Goal: Task Accomplishment & Management: Use online tool/utility

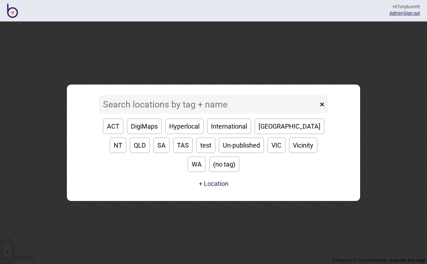
click at [200, 111] on input at bounding box center [208, 104] width 219 height 18
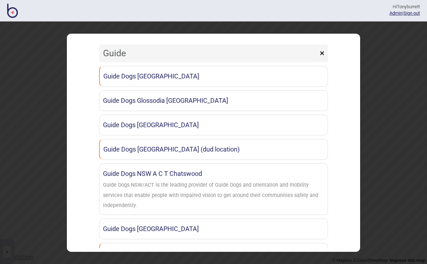
type input "Guide d"
click at [156, 78] on link "Guide Dogs [GEOGRAPHIC_DATA]" at bounding box center [213, 76] width 229 height 21
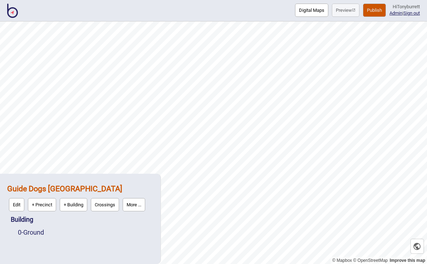
click at [141, 201] on button "More ..." at bounding box center [134, 204] width 23 height 13
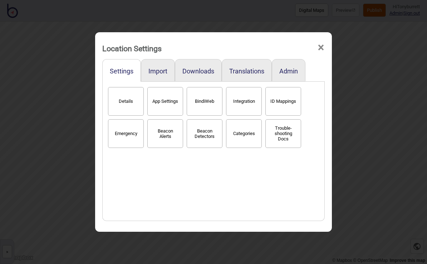
click at [312, 45] on span "×" at bounding box center [321, 48] width 8 height 24
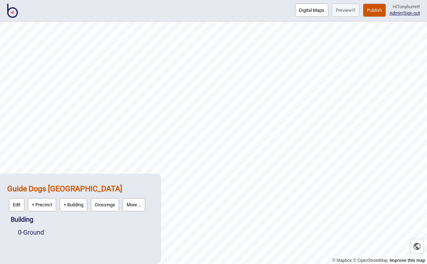
click at [137, 204] on button "More ..." at bounding box center [134, 204] width 23 height 13
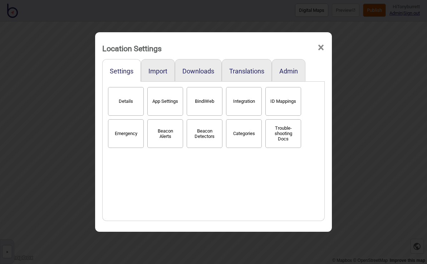
click at [312, 47] on span "×" at bounding box center [321, 48] width 8 height 24
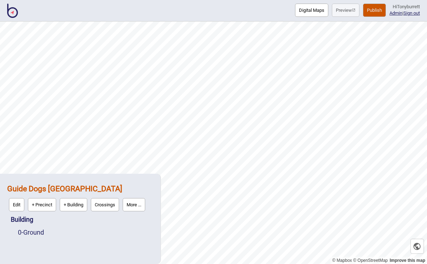
click at [42, 231] on link "0 - Ground" at bounding box center [31, 232] width 26 height 8
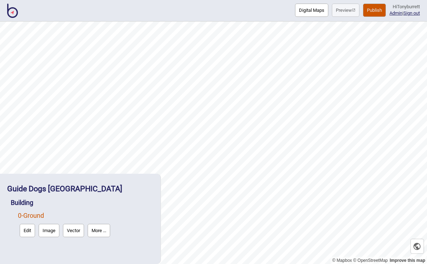
click at [103, 233] on button "More ..." at bounding box center [99, 230] width 23 height 13
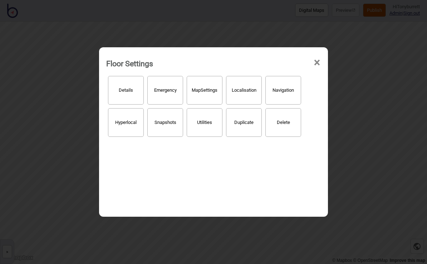
click at [128, 130] on button "Hyperlocal" at bounding box center [126, 122] width 36 height 29
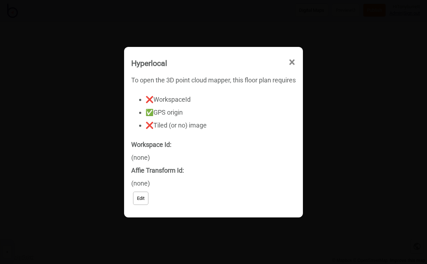
click at [294, 65] on span "×" at bounding box center [292, 62] width 8 height 24
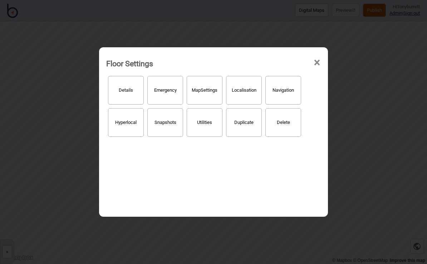
click at [125, 127] on button "Hyperlocal" at bounding box center [126, 122] width 36 height 29
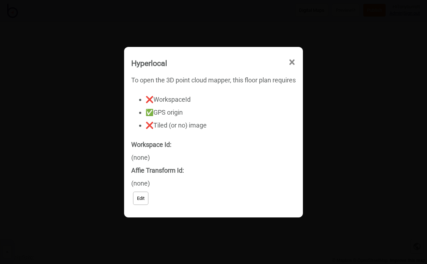
click at [145, 201] on button "Edit" at bounding box center [140, 197] width 15 height 13
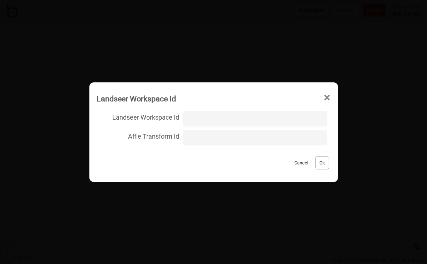
type input "GDCanberra/ground_outside/091b8ea0730ef0667e9d07569d3433e4"
click at [312, 167] on button "Ok" at bounding box center [323, 162] width 14 height 13
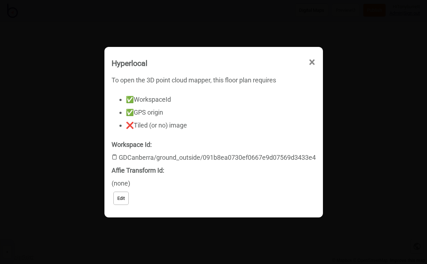
click at [311, 65] on span "×" at bounding box center [312, 62] width 8 height 24
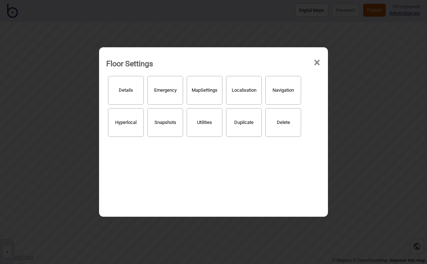
click at [312, 62] on span "×" at bounding box center [317, 63] width 8 height 24
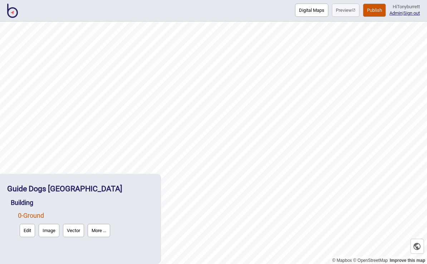
click at [23, 233] on button "Edit" at bounding box center [27, 230] width 15 height 13
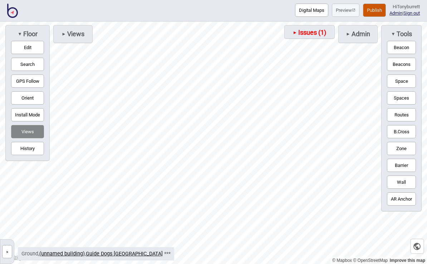
click at [301, 33] on span "Issues (1)" at bounding box center [311, 33] width 29 height 8
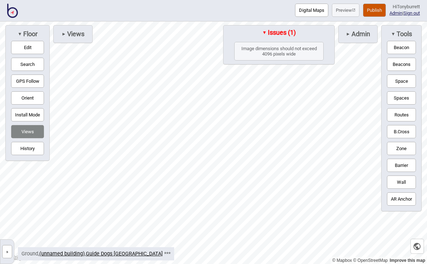
click at [267, 30] on span "Issues (1)" at bounding box center [281, 33] width 29 height 8
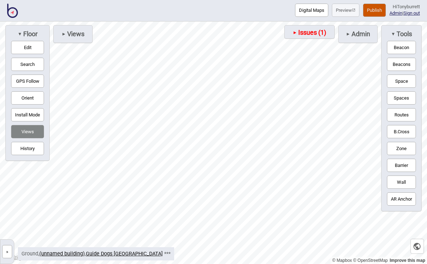
click at [83, 31] on span "Views" at bounding box center [75, 34] width 18 height 8
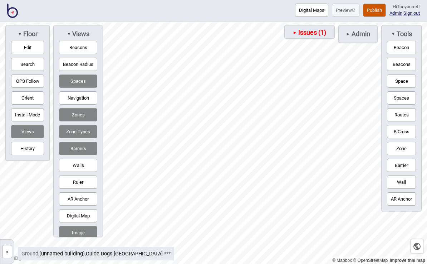
click at [78, 222] on button "Digital Map" at bounding box center [78, 215] width 38 height 13
click at [77, 222] on button "Digital Map" at bounding box center [78, 215] width 38 height 13
click at [84, 239] on button "Image" at bounding box center [78, 232] width 38 height 13
click at [79, 239] on button "Image" at bounding box center [78, 232] width 38 height 13
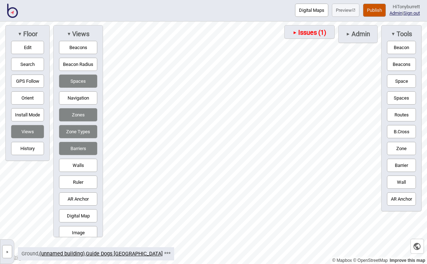
click at [81, 222] on button "Digital Map" at bounding box center [78, 215] width 38 height 13
click at [80, 239] on button "Image" at bounding box center [78, 232] width 38 height 13
click at [85, 218] on button "Digital Map" at bounding box center [78, 215] width 38 height 13
click at [83, 222] on button "Digital Map" at bounding box center [78, 215] width 38 height 13
click at [71, 33] on span "Views" at bounding box center [80, 34] width 18 height 8
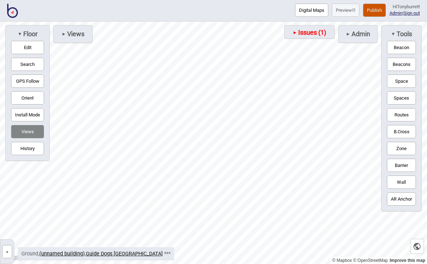
click at [312, 37] on span "Admin" at bounding box center [361, 34] width 20 height 8
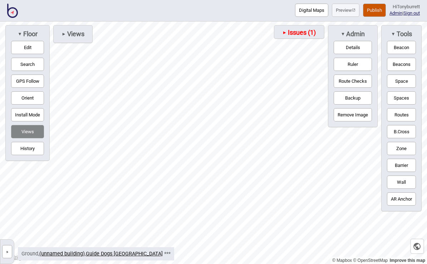
click at [312, 67] on button "Ruler" at bounding box center [353, 64] width 38 height 13
click at [172, 140] on div "Map marker" at bounding box center [174, 140] width 11 height 11
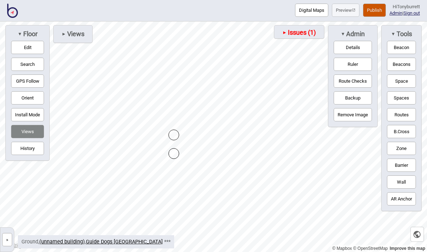
click at [10, 243] on button "»" at bounding box center [7, 239] width 10 height 13
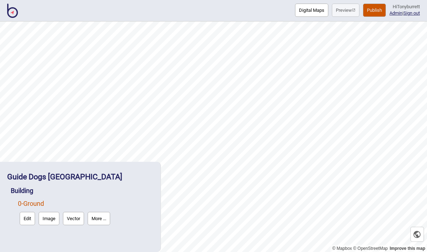
click at [55, 221] on button "Image" at bounding box center [49, 218] width 21 height 13
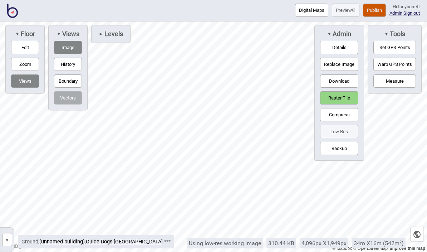
click at [312, 84] on button "Measure" at bounding box center [395, 80] width 43 height 13
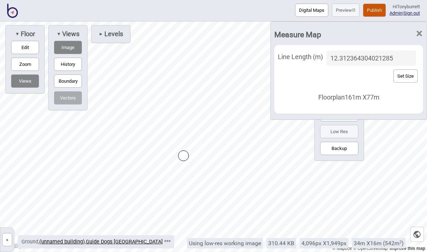
click at [312, 55] on input "12.312364304021285" at bounding box center [371, 57] width 89 height 15
type input "1.2"
click at [312, 83] on button "Set Size" at bounding box center [406, 75] width 24 height 13
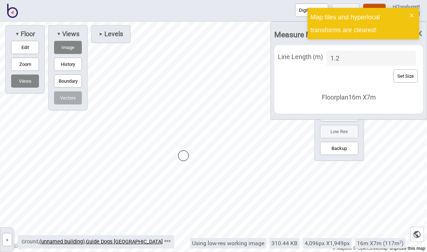
click at [312, 18] on icon "close" at bounding box center [412, 16] width 5 height 6
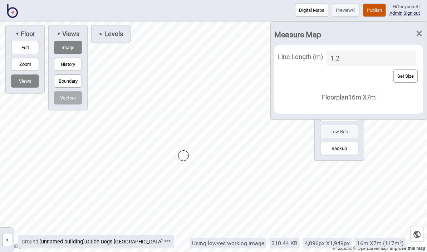
click at [312, 38] on span "×" at bounding box center [420, 34] width 8 height 24
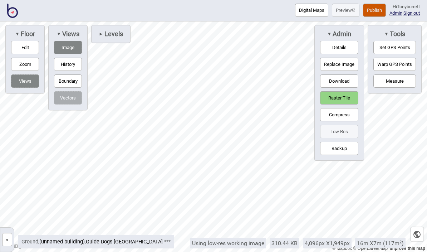
click at [11, 243] on button "»" at bounding box center [7, 239] width 10 height 13
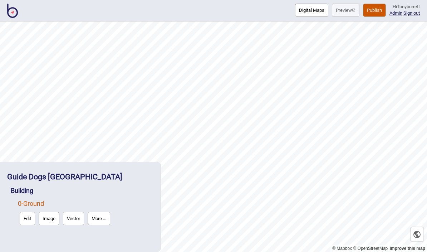
click at [33, 222] on button "Edit" at bounding box center [27, 218] width 15 height 13
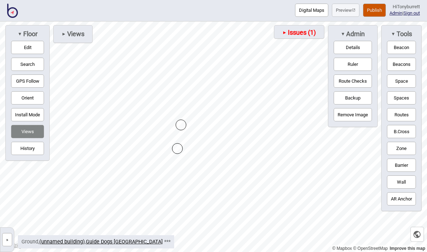
click at [11, 239] on button "»" at bounding box center [7, 239] width 10 height 13
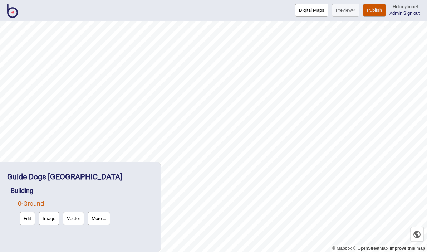
click at [29, 224] on button "Edit" at bounding box center [27, 218] width 15 height 13
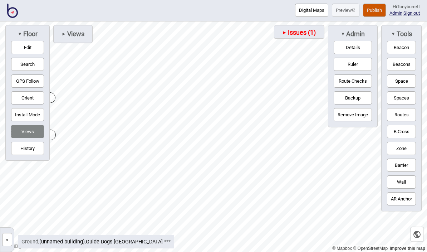
click at [11, 240] on button "»" at bounding box center [7, 239] width 10 height 13
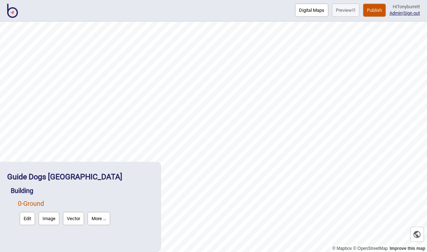
click at [104, 219] on button "More ..." at bounding box center [99, 218] width 23 height 13
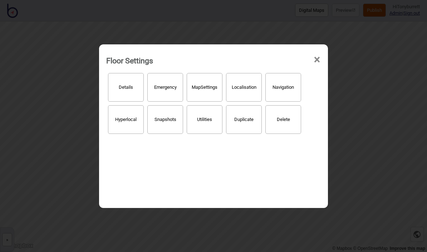
click at [312, 54] on span "×" at bounding box center [317, 60] width 8 height 24
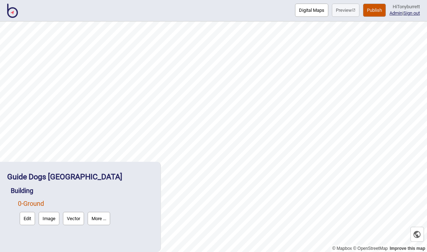
click at [62, 175] on strong "Guide Dogs [GEOGRAPHIC_DATA]" at bounding box center [64, 176] width 115 height 9
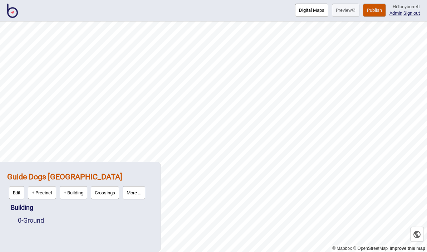
click at [139, 197] on button "More ..." at bounding box center [134, 192] width 23 height 13
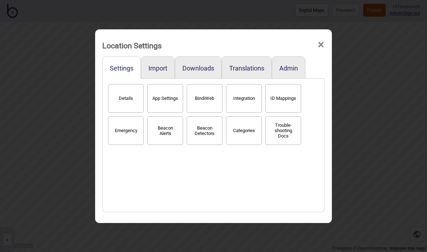
click at [246, 132] on button "Categories" at bounding box center [244, 130] width 36 height 29
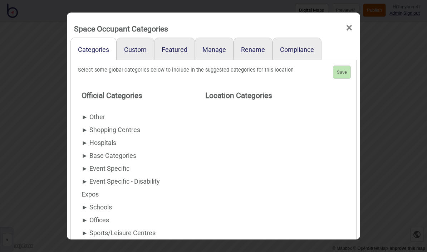
click at [91, 111] on div "► Other" at bounding box center [129, 117] width 95 height 13
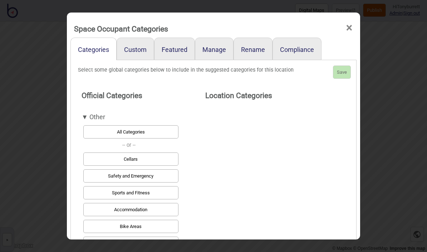
click at [143, 125] on button "All Categories" at bounding box center [130, 131] width 95 height 13
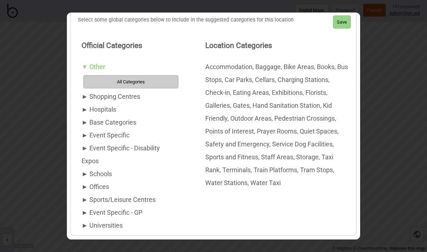
scroll to position [54, 0]
click at [86, 180] on div "► Offices" at bounding box center [129, 186] width 95 height 13
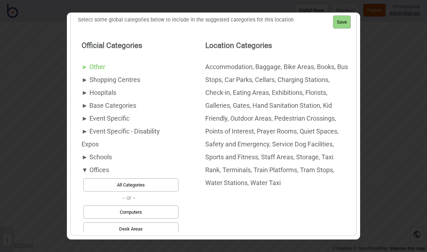
click at [149, 178] on button "All Categories" at bounding box center [130, 184] width 95 height 13
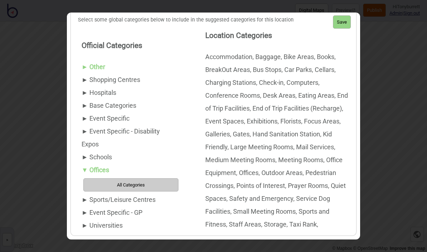
scroll to position [10, 0]
click at [83, 209] on span "►" at bounding box center [85, 213] width 6 height 8
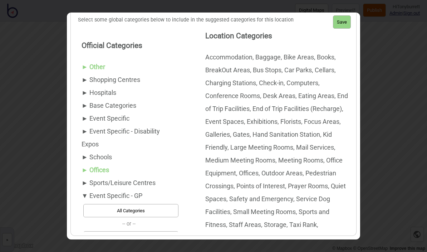
scroll to position [54, 0]
click at [86, 176] on div "► Sports/Leisure Centres" at bounding box center [129, 182] width 95 height 13
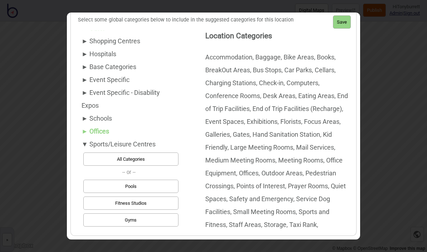
scroll to position [38, 0]
click at [82, 38] on span "►" at bounding box center [85, 42] width 6 height 8
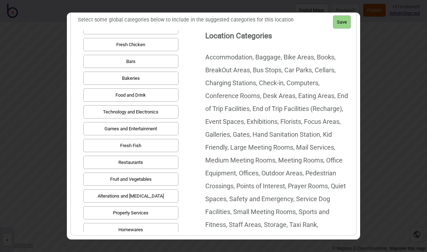
scroll to position [165, 0]
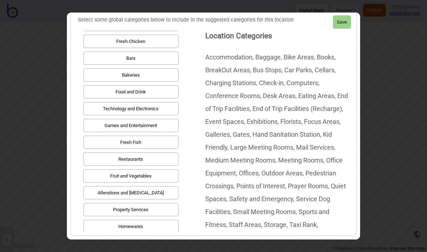
click at [159, 89] on button "Food and Drink" at bounding box center [130, 91] width 95 height 13
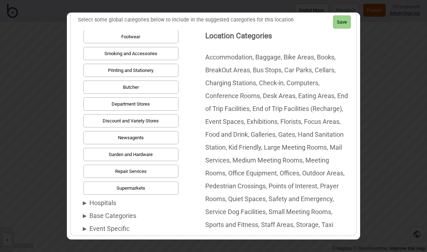
scroll to position [561, 0]
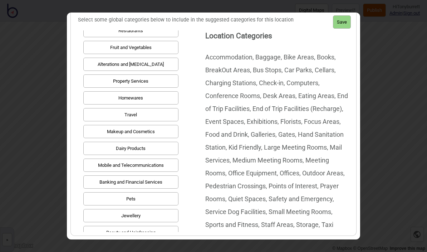
click at [312, 15] on button "Save" at bounding box center [342, 21] width 18 height 13
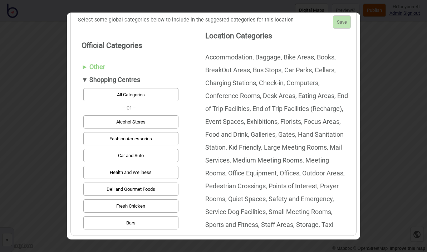
scroll to position [0, 0]
click at [84, 76] on span "▼" at bounding box center [85, 80] width 6 height 8
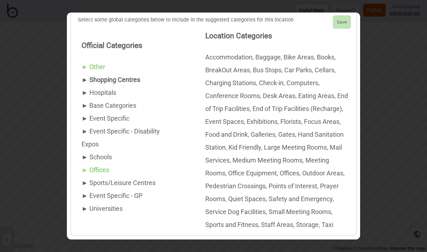
click at [82, 60] on div "► Other" at bounding box center [129, 66] width 95 height 13
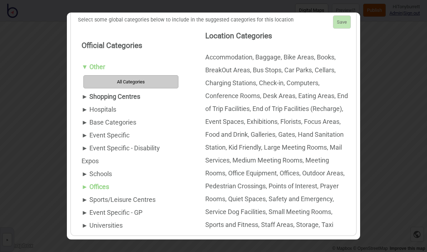
click at [83, 63] on span "▼" at bounding box center [85, 67] width 6 height 8
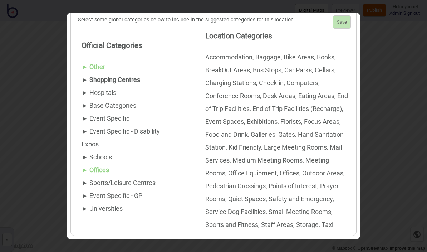
click at [84, 102] on span "►" at bounding box center [85, 106] width 6 height 8
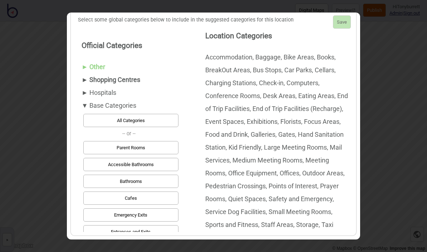
scroll to position [54, 0]
click at [145, 114] on button "All Categories" at bounding box center [130, 120] width 95 height 13
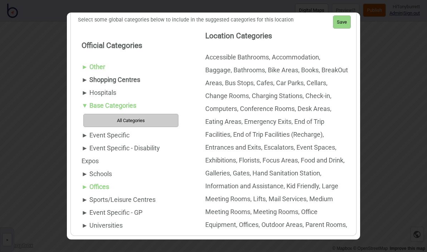
click at [86, 99] on div "▼ Base Categories" at bounding box center [129, 105] width 95 height 13
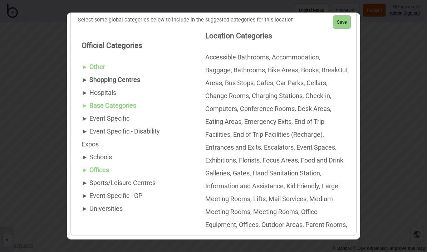
click at [91, 112] on div "► Event Specific" at bounding box center [129, 118] width 95 height 13
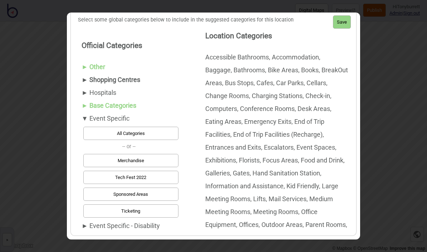
click at [91, 219] on div "► Event Specific - Disability Expos" at bounding box center [129, 232] width 95 height 26
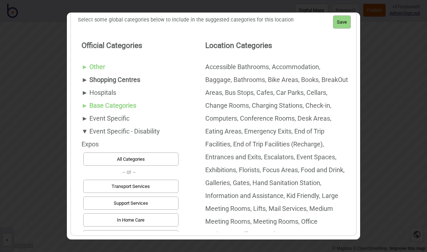
scroll to position [0, 0]
click at [312, 15] on button "Save" at bounding box center [342, 21] width 18 height 13
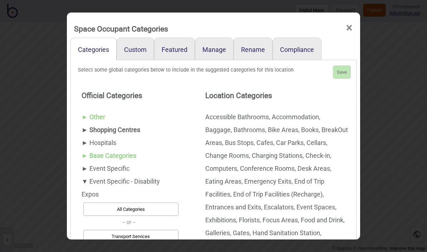
click at [312, 18] on span "×" at bounding box center [350, 28] width 8 height 24
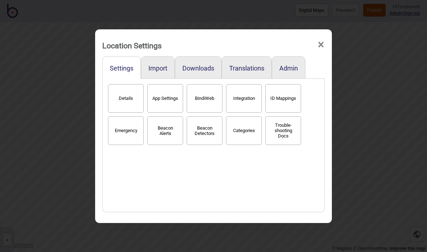
click at [312, 40] on span "×" at bounding box center [321, 45] width 8 height 24
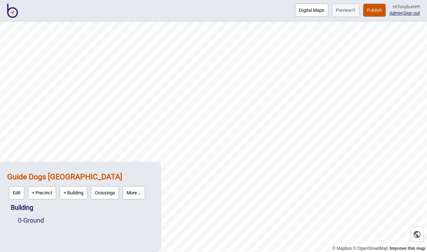
click at [33, 223] on link "0 - Ground" at bounding box center [31, 220] width 26 height 8
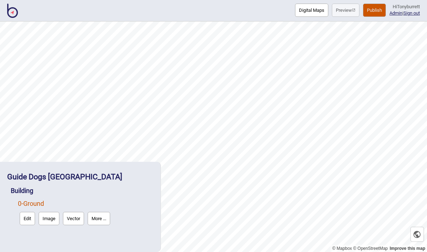
click at [26, 224] on button "Edit" at bounding box center [27, 218] width 15 height 13
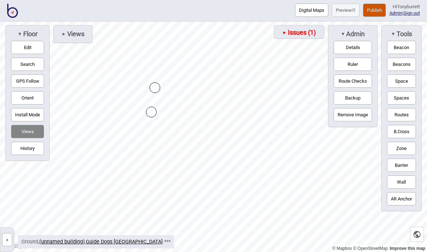
click at [312, 86] on button "Space" at bounding box center [401, 80] width 29 height 13
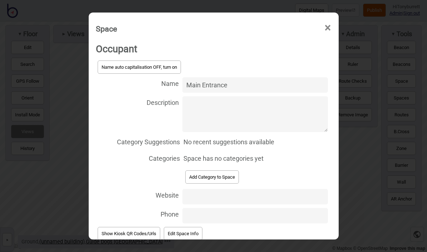
type input "Main Entrance"
click at [213, 170] on button "Add Category to Space" at bounding box center [212, 176] width 54 height 13
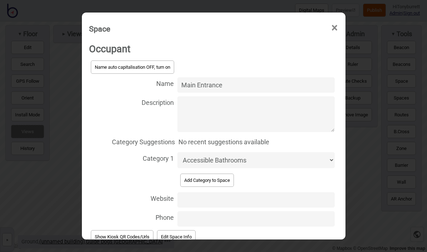
click at [257, 152] on select "Accessible Bathrooms Accommodation Baggage Bathrooms Bike Areas Books BreakOut …" at bounding box center [255, 160] width 157 height 16
select select "Entrances and Exits"
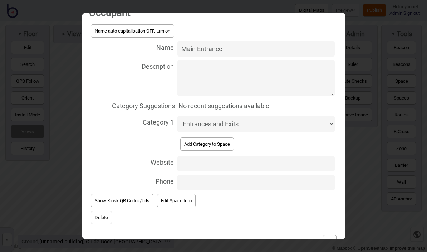
scroll to position [36, 0]
click at [312, 235] on button "Ok" at bounding box center [330, 241] width 14 height 13
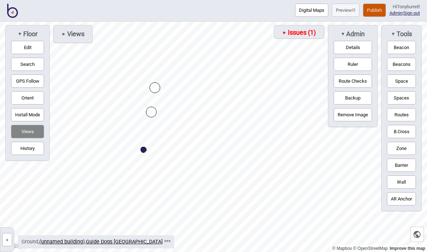
click at [35, 121] on button "Install Mode" at bounding box center [27, 114] width 33 height 13
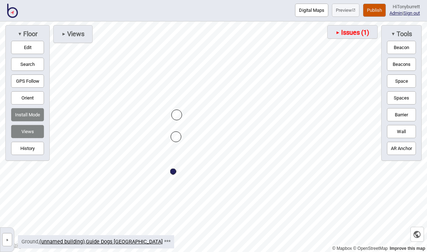
click at [312, 87] on button "Space" at bounding box center [401, 80] width 29 height 13
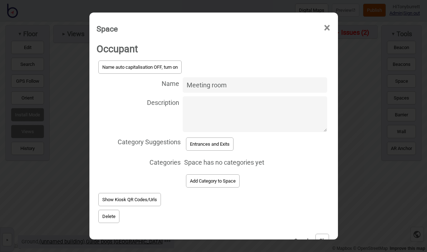
click at [208, 102] on textarea "Description" at bounding box center [255, 114] width 144 height 36
click at [217, 77] on input "Meeting room" at bounding box center [255, 84] width 144 height 15
click at [223, 77] on input "Meeting room" at bounding box center [255, 84] width 144 height 15
type input "Meeting Room"
type textarea "A 10-person meeting room"
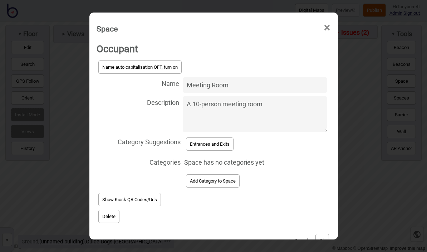
click at [215, 176] on button "Add Category to Space" at bounding box center [213, 180] width 54 height 13
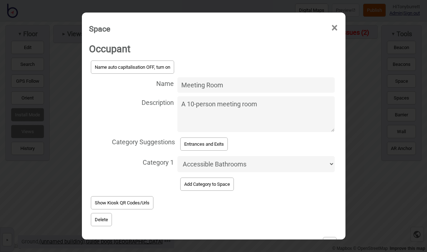
click at [237, 156] on select "Accessible Bathrooms Accommodation Baggage Bathrooms Bike Areas Books BreakOut …" at bounding box center [255, 164] width 157 height 16
select select "Meeting Rooms"
click at [312, 239] on button "Ok" at bounding box center [330, 243] width 14 height 13
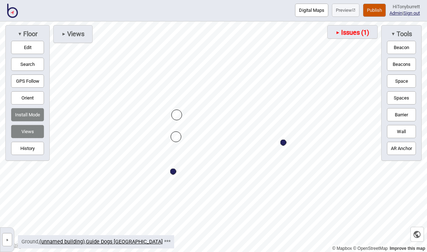
click at [312, 88] on button "Space" at bounding box center [401, 80] width 29 height 13
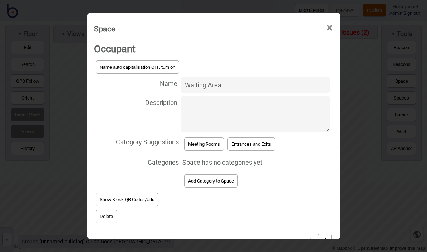
type input "Waiting Area"
click at [207, 178] on button "Add Category to Space" at bounding box center [211, 180] width 54 height 13
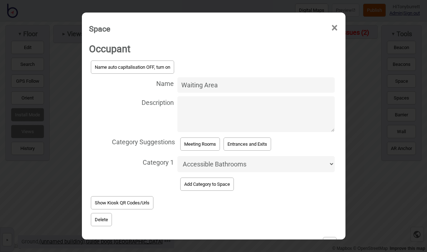
click at [230, 156] on select "Accessible Bathrooms Accommodation Baggage Bathrooms Bike Areas Books BreakOut …" at bounding box center [255, 164] width 157 height 16
select select "Seating Areas"
click at [312, 237] on button "Ok" at bounding box center [330, 243] width 14 height 13
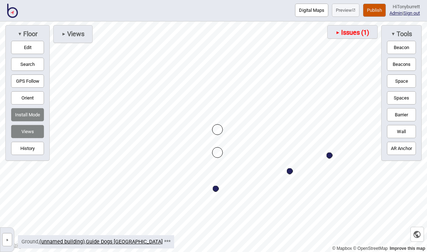
click at [312, 88] on button "Space" at bounding box center [401, 80] width 29 height 13
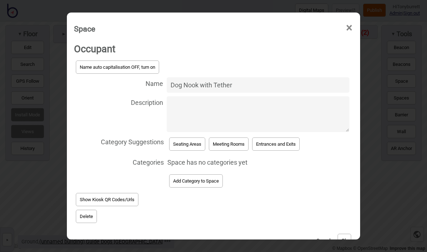
type input "Dog Nook with Tether"
click at [211, 178] on button "Add Category to Space" at bounding box center [196, 180] width 54 height 13
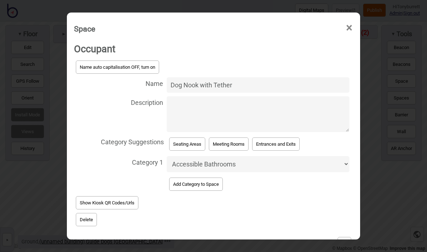
click at [235, 157] on select "Accessible Bathrooms Accommodation Baggage Bathrooms Bike Areas Books BreakOut …" at bounding box center [258, 164] width 183 height 16
click at [262, 156] on select "Accessible Bathrooms Accommodation Baggage Bathrooms Bike Areas Books BreakOut …" at bounding box center [258, 164] width 183 height 16
select select "Service Dog Facilities"
click at [312, 237] on button "Ok" at bounding box center [345, 243] width 14 height 13
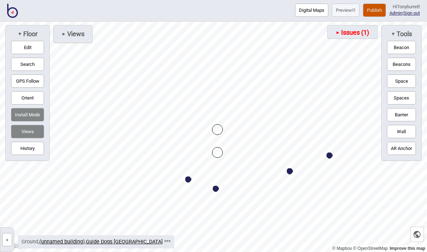
click at [312, 86] on button "Space" at bounding box center [401, 80] width 29 height 13
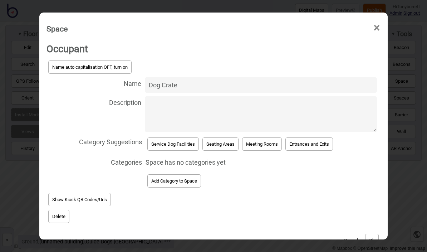
type input "Dog Crate"
click at [176, 139] on button "Service Dog Facilities" at bounding box center [173, 143] width 52 height 13
select select "Service Dog Facilities"
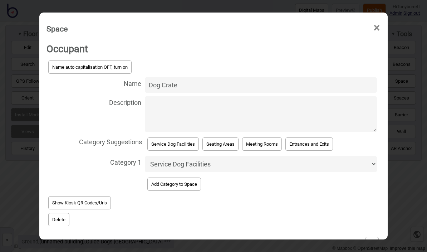
click at [312, 237] on button "Ok" at bounding box center [372, 243] width 14 height 13
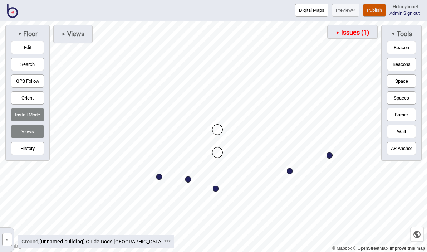
click at [312, 85] on button "Space" at bounding box center [401, 80] width 29 height 13
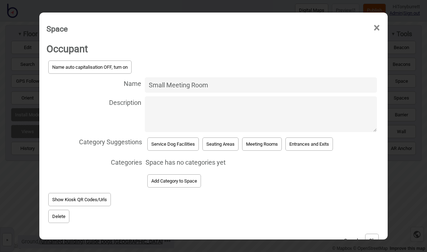
type input "Small Meeting Room"
click at [253, 139] on button "Meeting Rooms" at bounding box center [262, 143] width 40 height 13
select select "Meeting Rooms"
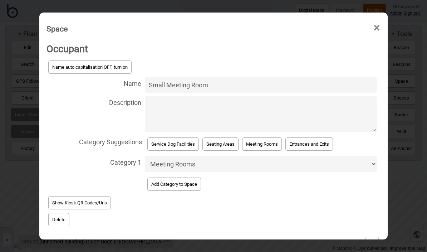
click at [312, 237] on button "Ok" at bounding box center [372, 243] width 14 height 13
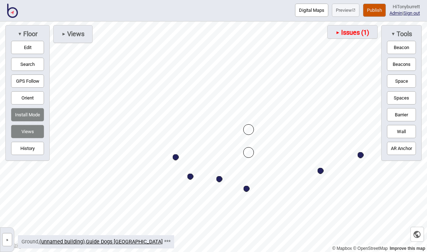
click at [312, 88] on button "Space" at bounding box center [401, 80] width 29 height 13
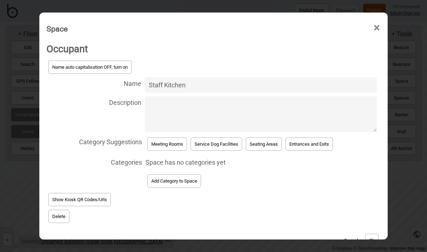
type input "Staff Kitchen"
click at [176, 178] on button "Add Category to Space" at bounding box center [174, 180] width 54 height 13
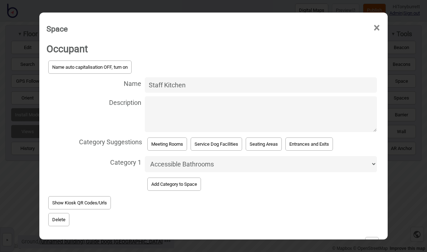
click at [201, 157] on select "Accessible Bathrooms Accommodation Baggage Bathrooms Bike Areas Books BreakOut …" at bounding box center [261, 164] width 232 height 16
select select "Food and Drink"
click at [312, 237] on button "Ok" at bounding box center [372, 243] width 14 height 13
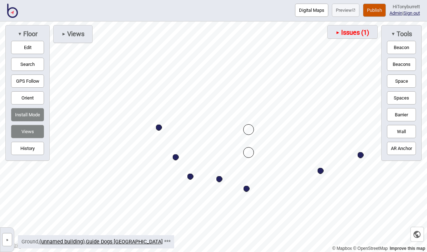
click at [312, 85] on button "Space" at bounding box center [401, 80] width 29 height 13
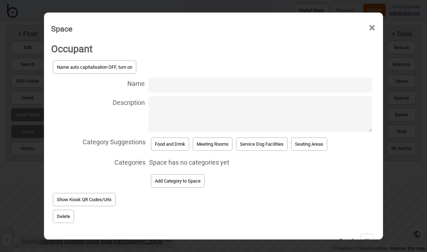
click at [170, 78] on input "Name" at bounding box center [260, 84] width 224 height 15
type input "[DEMOGRAPHIC_DATA] Bathroom"
click at [185, 175] on button "Add Category to Space" at bounding box center [178, 180] width 54 height 13
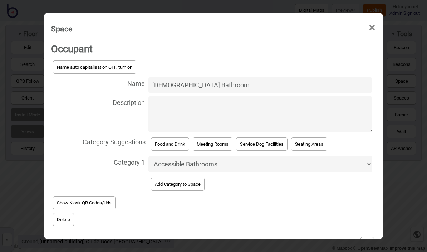
click at [194, 158] on select "Accessible Bathrooms Accommodation Baggage Bathrooms Bike Areas Books BreakOut …" at bounding box center [260, 164] width 224 height 16
select select "Bathrooms"
click at [312, 238] on button "Ok" at bounding box center [368, 243] width 14 height 13
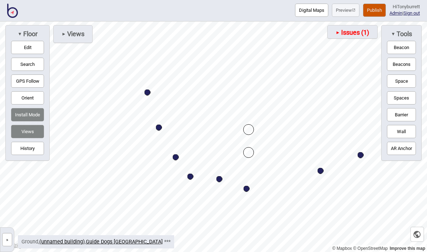
click at [312, 84] on button "Space" at bounding box center [401, 80] width 29 height 13
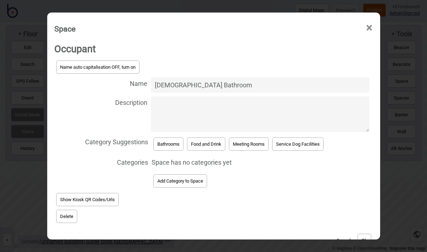
type input "[DEMOGRAPHIC_DATA] Bathroom"
click at [161, 141] on button "Bathrooms" at bounding box center [169, 143] width 30 height 13
select select "Bathrooms"
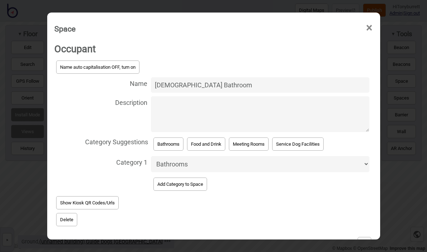
click at [312, 237] on button "Ok" at bounding box center [365, 243] width 14 height 13
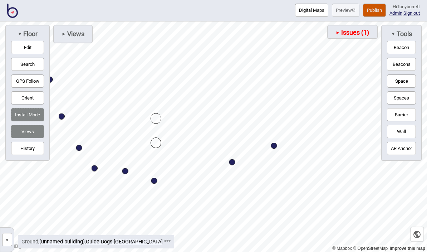
click at [312, 84] on button "Space" at bounding box center [401, 80] width 29 height 13
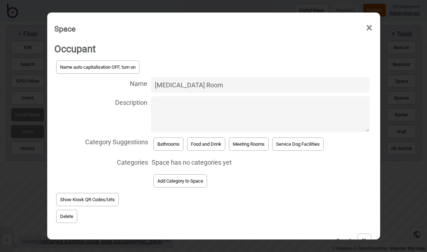
type input "[MEDICAL_DATA] Room"
click at [255, 137] on button "Meeting Rooms" at bounding box center [249, 143] width 40 height 13
select select "Meeting Rooms"
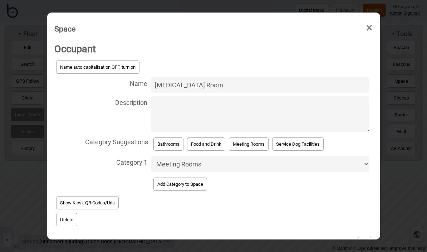
click at [312, 240] on div "Cancel Ok" at bounding box center [213, 240] width 319 height 24
click at [312, 237] on button "Ok" at bounding box center [365, 243] width 14 height 13
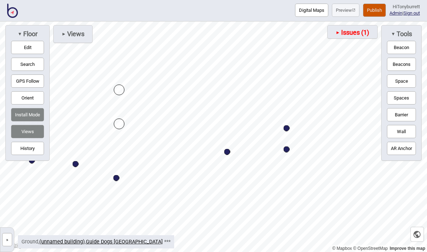
click at [22, 50] on button "Edit" at bounding box center [27, 47] width 33 height 13
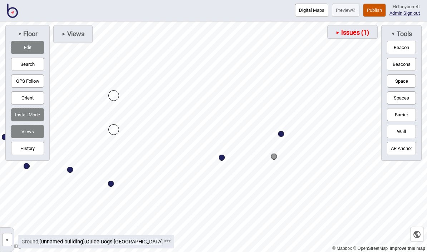
click at [28, 51] on button "Edit" at bounding box center [27, 47] width 33 height 13
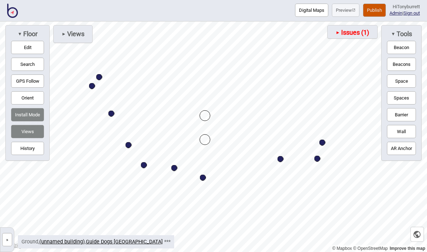
click at [24, 121] on button "Install Mode" at bounding box center [27, 114] width 33 height 13
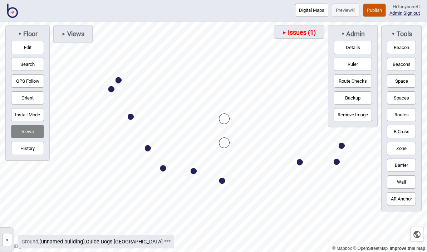
click at [77, 33] on span "Views" at bounding box center [75, 34] width 18 height 8
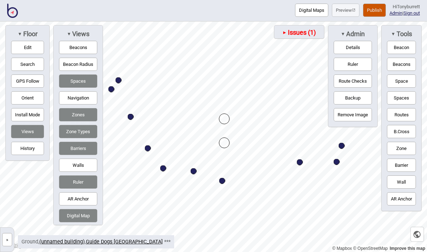
click at [79, 189] on button "Ruler" at bounding box center [78, 181] width 38 height 13
click at [72, 37] on span "Views" at bounding box center [80, 34] width 18 height 8
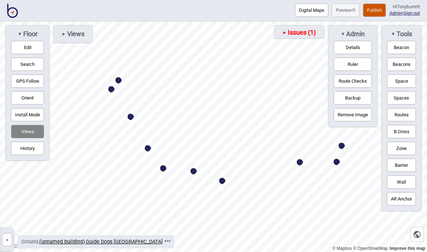
click at [312, 34] on span "▼" at bounding box center [343, 33] width 4 height 5
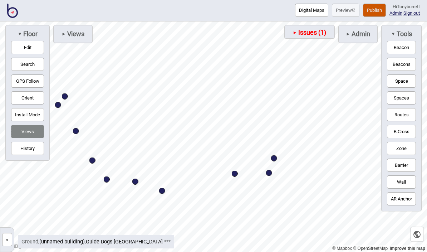
click at [312, 172] on button "Barrier" at bounding box center [401, 165] width 29 height 13
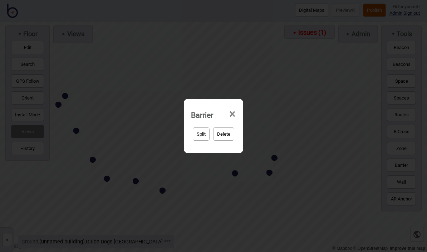
click at [228, 136] on button "Delete" at bounding box center [223, 133] width 21 height 13
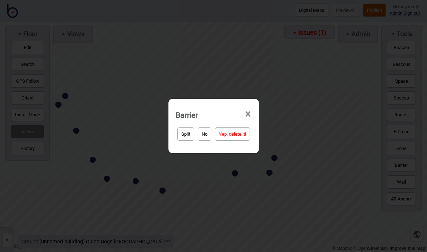
click at [241, 140] on button "Yep, delete it!" at bounding box center [232, 133] width 35 height 13
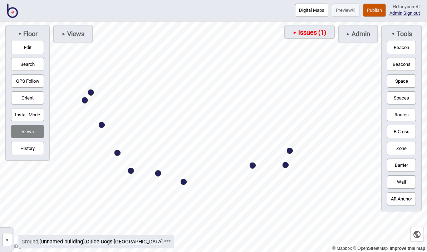
click at [312, 172] on button "Barrier" at bounding box center [401, 165] width 29 height 13
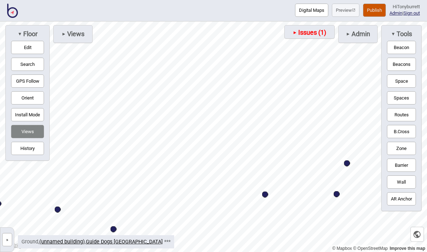
click at [24, 48] on button "Edit" at bounding box center [27, 47] width 33 height 13
click at [35, 46] on button "Edit" at bounding box center [27, 47] width 33 height 13
click at [312, 172] on button "Barrier" at bounding box center [401, 165] width 29 height 13
click at [29, 54] on button "Edit" at bounding box center [27, 47] width 33 height 13
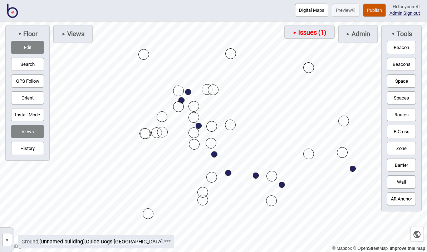
click at [34, 155] on button "History" at bounding box center [27, 148] width 33 height 13
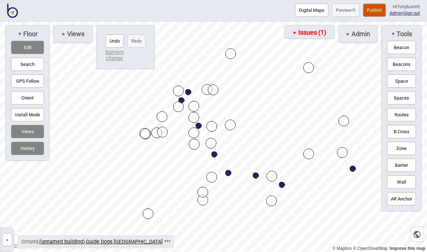
click at [117, 35] on button "Undo" at bounding box center [115, 40] width 18 height 13
click at [35, 155] on button "History" at bounding box center [27, 148] width 33 height 13
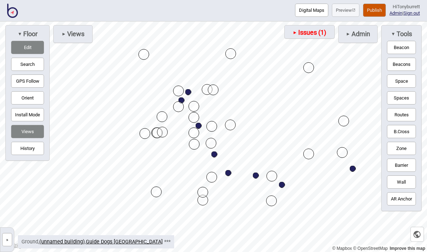
click at [36, 51] on button "Edit" at bounding box center [27, 47] width 33 height 13
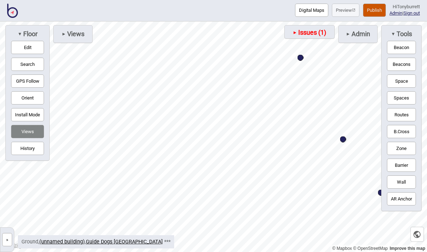
click at [29, 49] on button "Edit" at bounding box center [27, 47] width 33 height 13
click at [30, 52] on button "Edit" at bounding box center [27, 47] width 33 height 13
click at [31, 52] on button "Edit" at bounding box center [27, 47] width 33 height 13
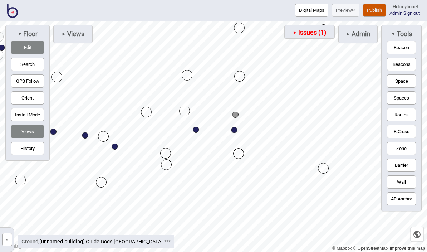
click at [29, 49] on button "Edit" at bounding box center [27, 47] width 33 height 13
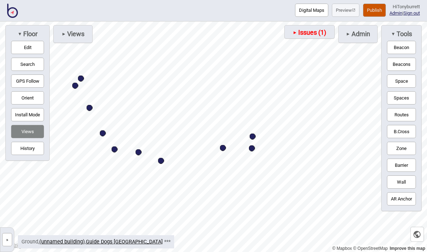
click at [25, 48] on button "Edit" at bounding box center [27, 47] width 33 height 13
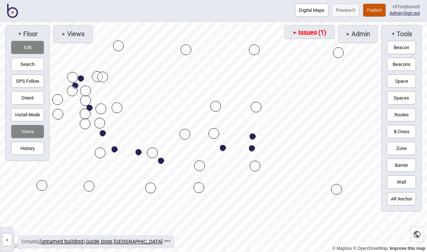
click at [25, 52] on button "Edit" at bounding box center [27, 47] width 33 height 13
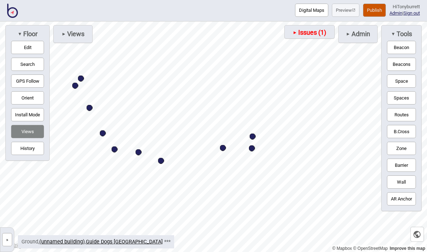
click at [312, 172] on button "Barrier" at bounding box center [401, 165] width 29 height 13
click at [312, 121] on button "Routes" at bounding box center [401, 114] width 29 height 13
click at [312, 118] on button "Routes" at bounding box center [401, 114] width 29 height 13
click at [24, 49] on button "Edit" at bounding box center [27, 47] width 33 height 13
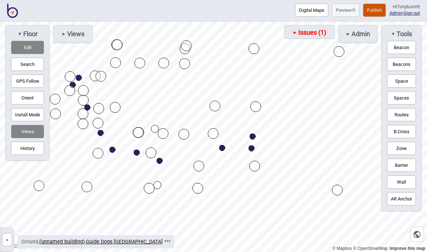
click at [29, 54] on button "Edit" at bounding box center [27, 47] width 33 height 13
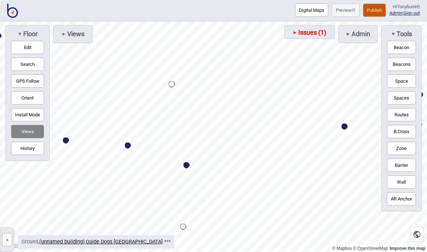
click at [31, 48] on button "Edit" at bounding box center [27, 47] width 33 height 13
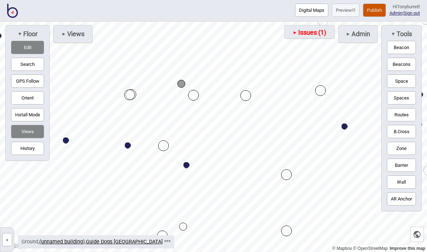
click at [29, 47] on button "Edit" at bounding box center [27, 47] width 33 height 13
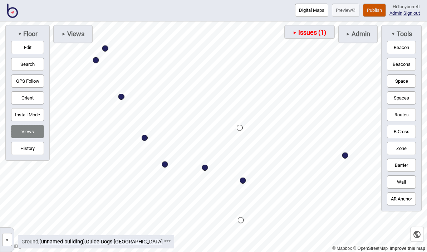
click at [312, 119] on button "Routes" at bounding box center [401, 114] width 29 height 13
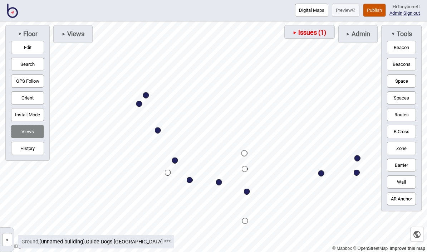
click at [312, 119] on button "Routes" at bounding box center [401, 114] width 29 height 13
click at [312, 120] on button "Routes" at bounding box center [401, 114] width 29 height 13
click at [31, 153] on button "History" at bounding box center [27, 148] width 33 height 13
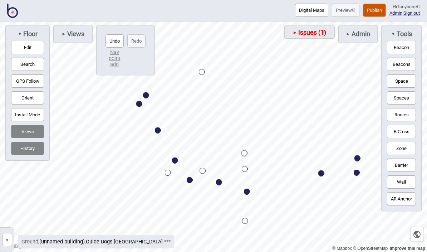
click at [111, 42] on button "Undo" at bounding box center [115, 40] width 18 height 13
click at [112, 43] on button "Undo" at bounding box center [115, 40] width 18 height 13
click at [117, 42] on button "Undo" at bounding box center [115, 40] width 18 height 13
click at [29, 155] on button "History" at bounding box center [27, 148] width 33 height 13
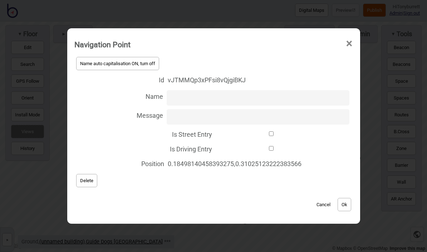
click at [86, 182] on span "Delete" at bounding box center [86, 180] width 13 height 5
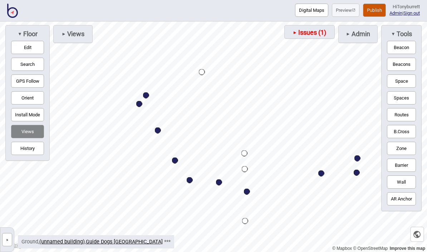
click at [312, 120] on button "Routes" at bounding box center [401, 114] width 29 height 13
click at [312, 121] on button "Routes" at bounding box center [401, 114] width 29 height 13
click at [312, 119] on button "Routes" at bounding box center [401, 114] width 29 height 13
click at [312, 121] on button "Routes" at bounding box center [401, 114] width 29 height 13
click at [312, 118] on button "Routes" at bounding box center [401, 114] width 29 height 13
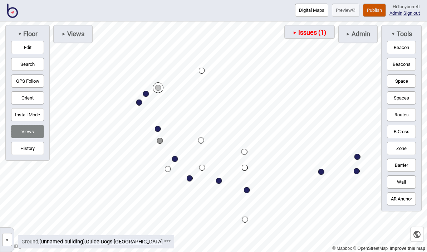
click at [312, 121] on button "Routes" at bounding box center [401, 114] width 29 height 13
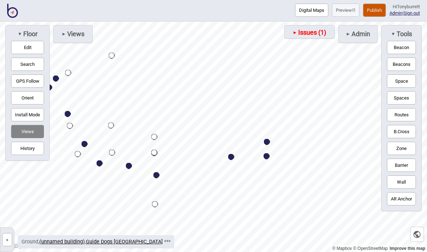
click at [312, 118] on button "Routes" at bounding box center [401, 114] width 29 height 13
click at [312, 117] on button "Routes" at bounding box center [401, 114] width 29 height 13
click at [29, 43] on button "Edit" at bounding box center [27, 47] width 33 height 13
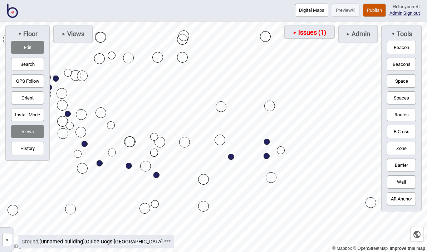
click at [29, 49] on button "Edit" at bounding box center [27, 47] width 33 height 13
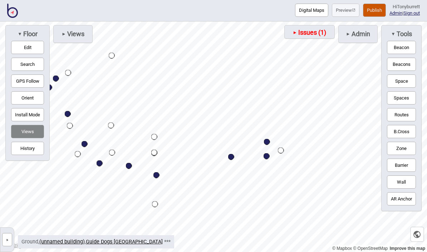
click at [312, 121] on button "Routes" at bounding box center [401, 114] width 29 height 13
click at [312, 119] on button "Routes" at bounding box center [401, 114] width 29 height 13
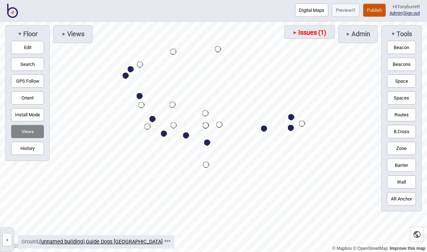
click at [11, 232] on div "» Guide Dogs Canberra Building 0 - Ground Edit Image Vector More ..." at bounding box center [7, 239] width 14 height 25
click at [72, 36] on span "Views" at bounding box center [75, 34] width 18 height 8
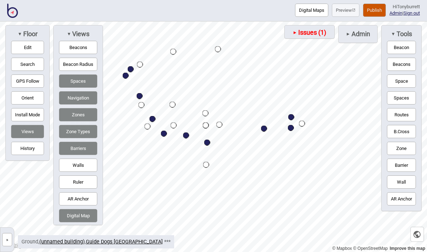
click at [88, 153] on button "Barriers" at bounding box center [78, 148] width 38 height 13
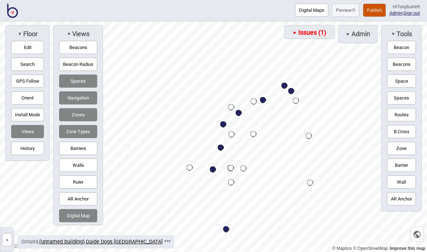
select select "Meeting Rooms"
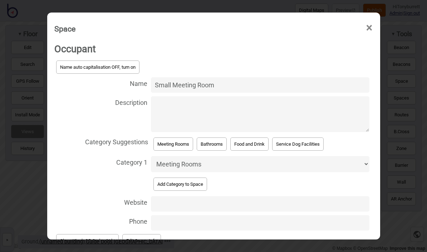
click at [195, 77] on input "Small Meeting Room" at bounding box center [260, 84] width 218 height 15
click at [189, 77] on input "Small Meeting Room" at bounding box center [260, 84] width 218 height 15
type input "Consultation Room"
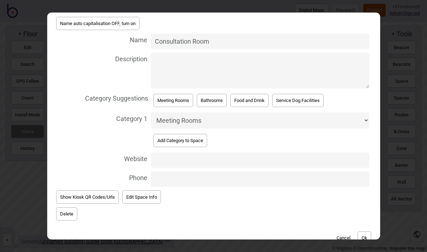
scroll to position [41, 0]
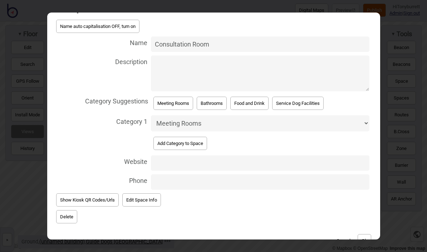
click at [312, 234] on button "Ok" at bounding box center [365, 240] width 14 height 13
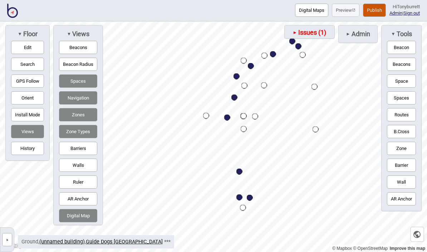
click at [85, 97] on button "Navigation" at bounding box center [78, 97] width 38 height 13
click at [83, 118] on button "Zones" at bounding box center [78, 114] width 38 height 13
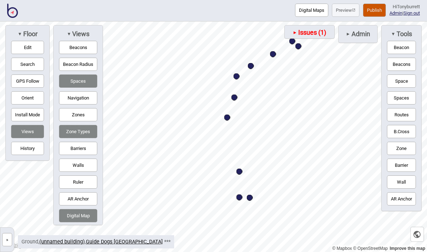
click at [79, 137] on button "Zone Types" at bounding box center [78, 131] width 38 height 13
click at [82, 83] on button "Spaces" at bounding box center [78, 80] width 38 height 13
